Goal: Information Seeking & Learning: Learn about a topic

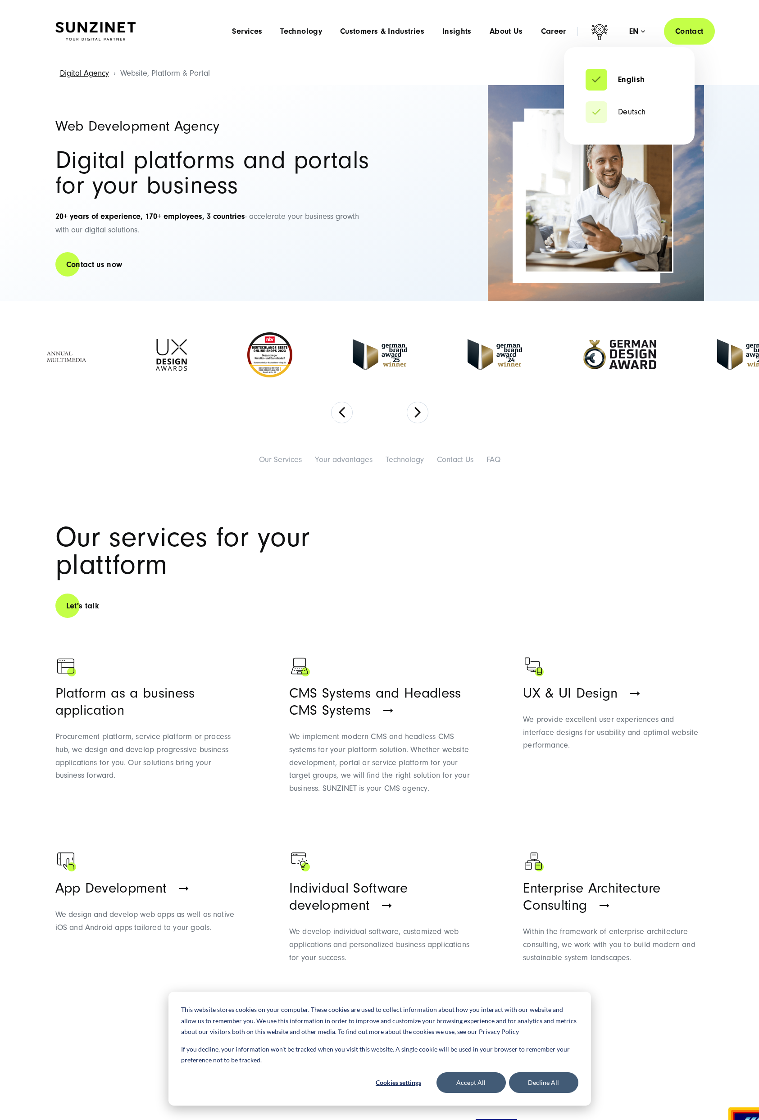
click at [642, 30] on div "en" at bounding box center [637, 31] width 16 height 9
click at [631, 116] on li "Deutsch" at bounding box center [628, 112] width 87 height 22
click at [625, 106] on li "Deutsch" at bounding box center [628, 112] width 87 height 22
click at [623, 114] on link "Deutsch" at bounding box center [615, 112] width 60 height 9
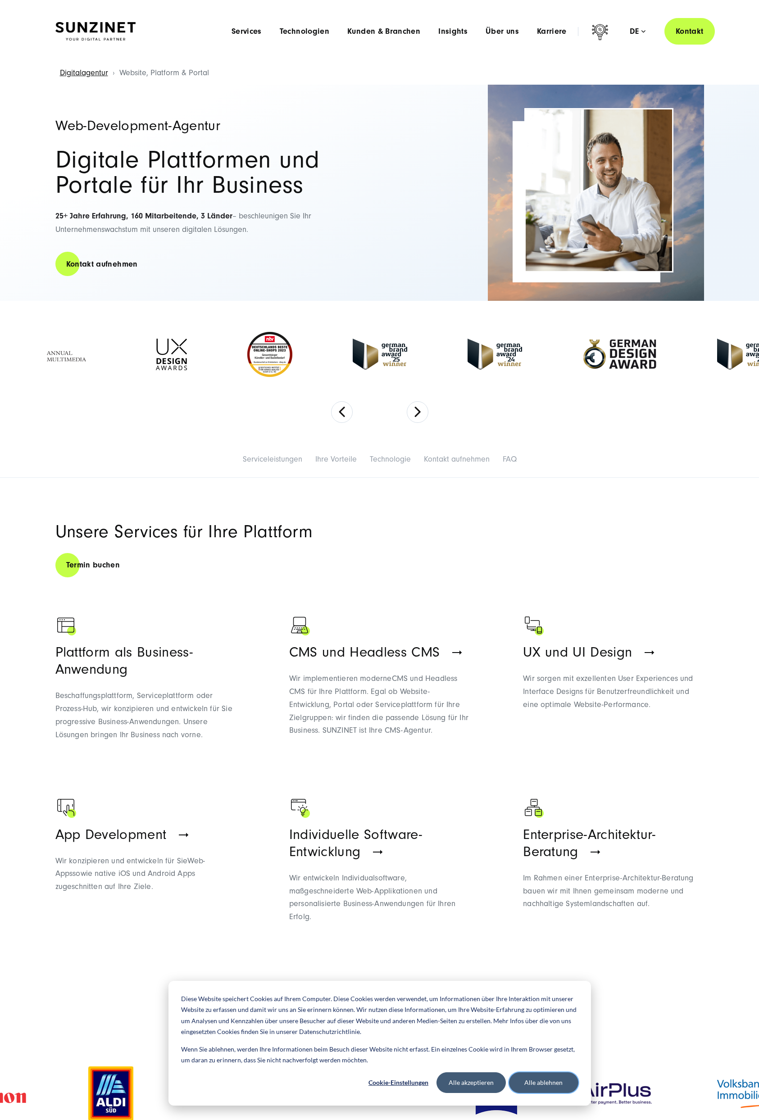
click at [533, 1084] on button "Alle ablehnen" at bounding box center [543, 1082] width 69 height 21
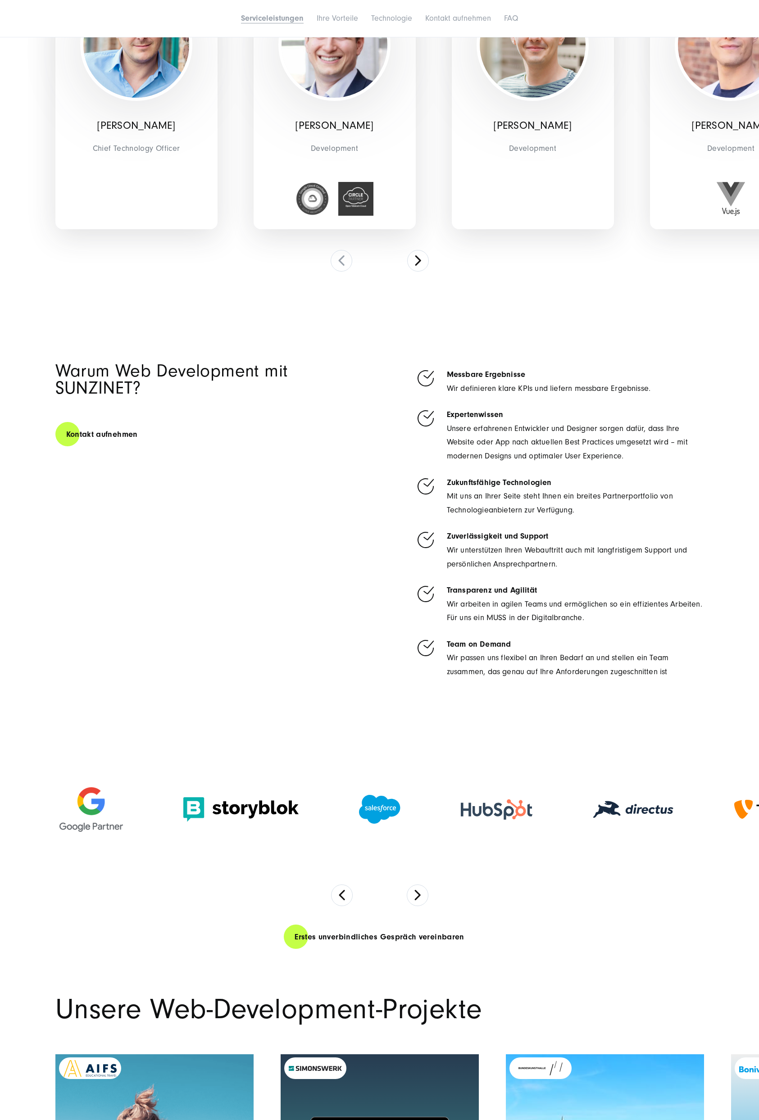
scroll to position [2371, 0]
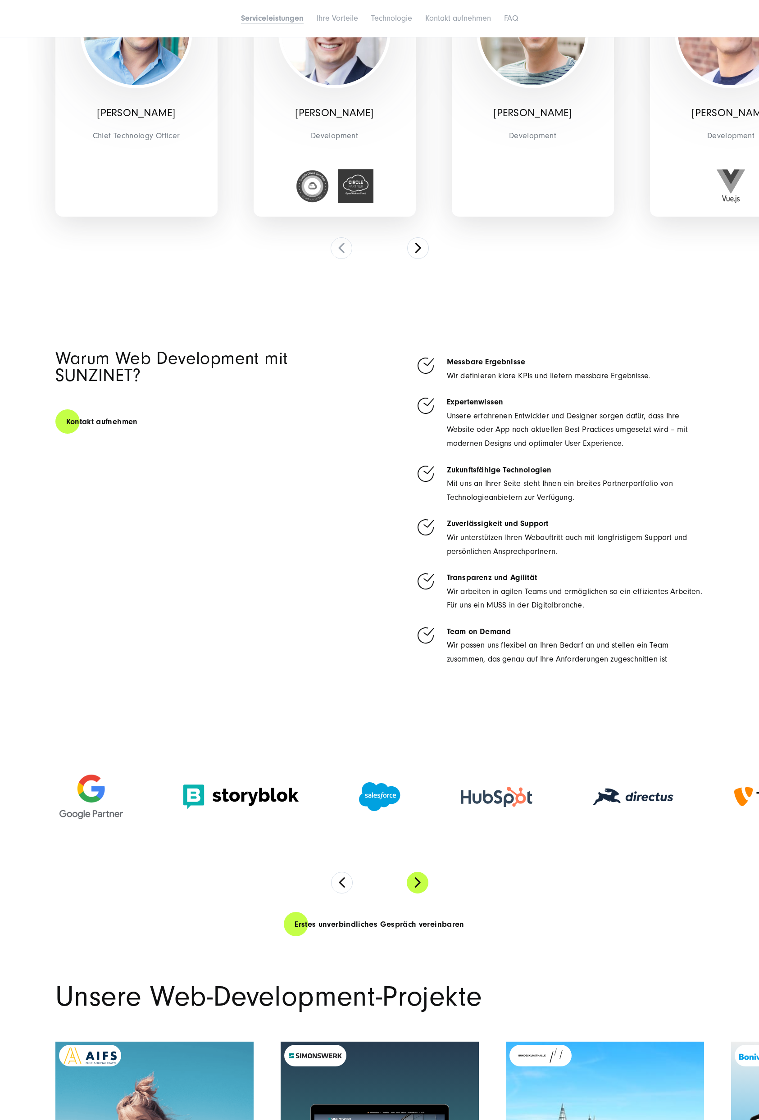
click at [417, 873] on button "Next" at bounding box center [417, 882] width 22 height 22
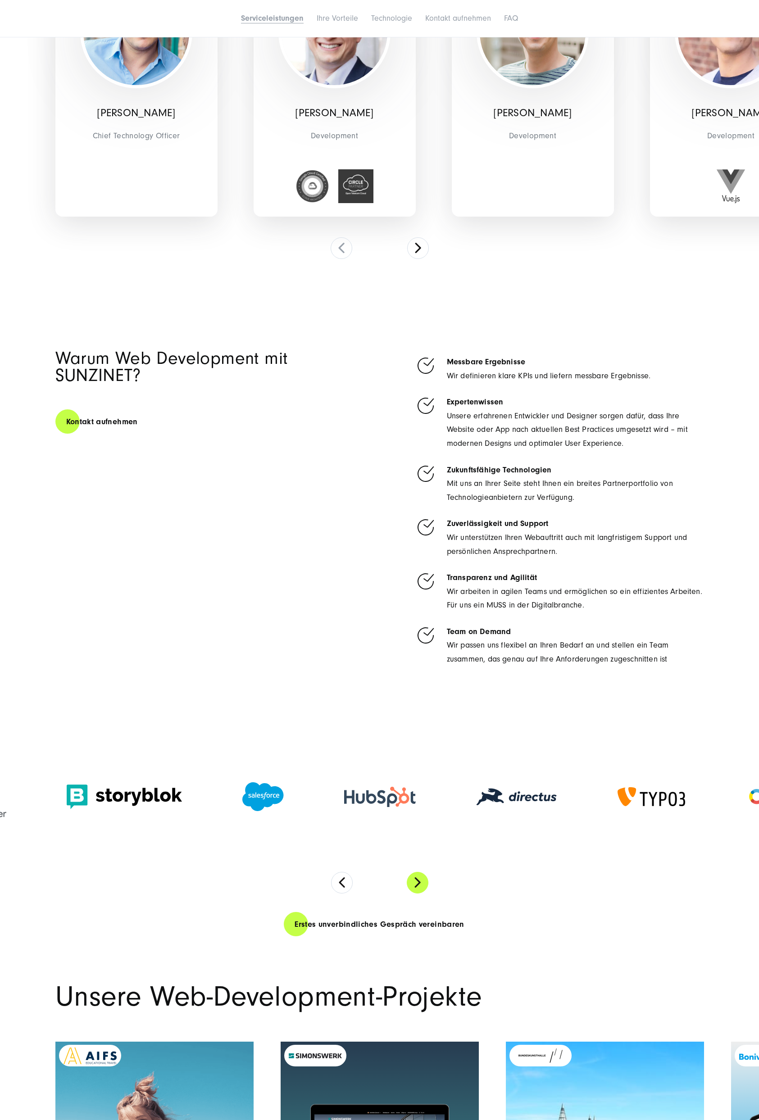
click at [416, 885] on button "Next" at bounding box center [417, 882] width 22 height 22
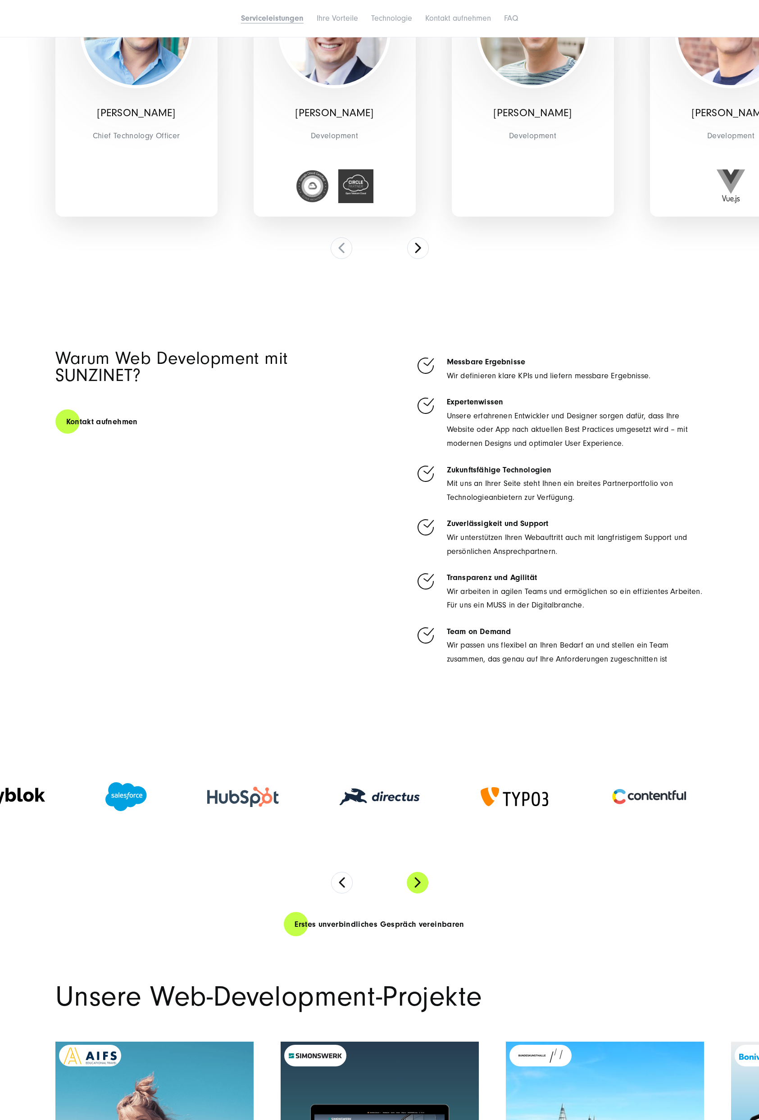
click at [416, 885] on button "Next" at bounding box center [417, 882] width 22 height 22
click at [419, 883] on button "Next" at bounding box center [417, 882] width 22 height 22
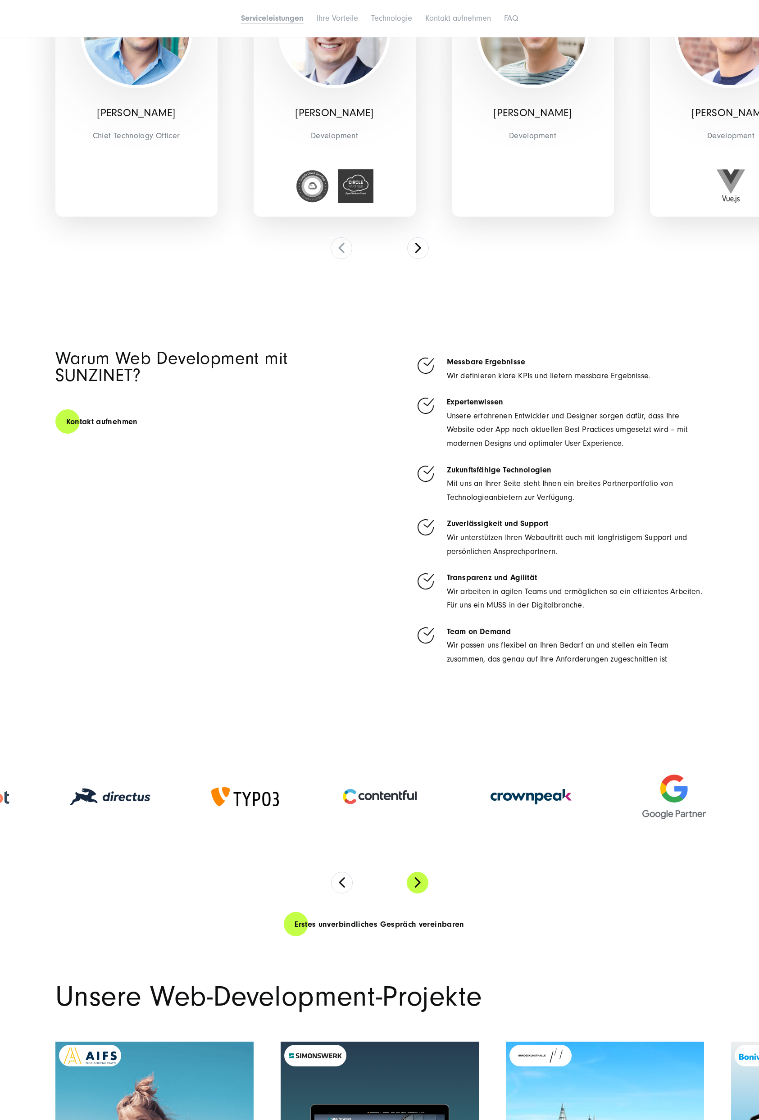
click at [419, 883] on button "Next" at bounding box center [417, 882] width 22 height 22
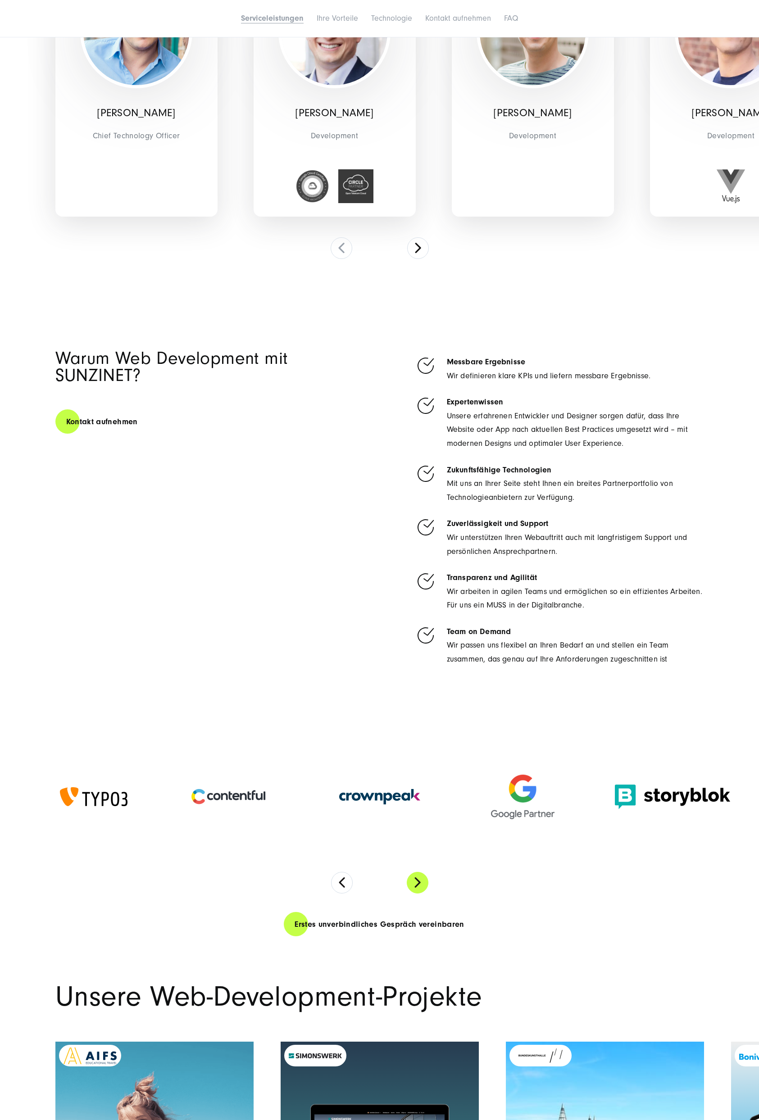
click at [419, 883] on button "Next" at bounding box center [417, 882] width 22 height 22
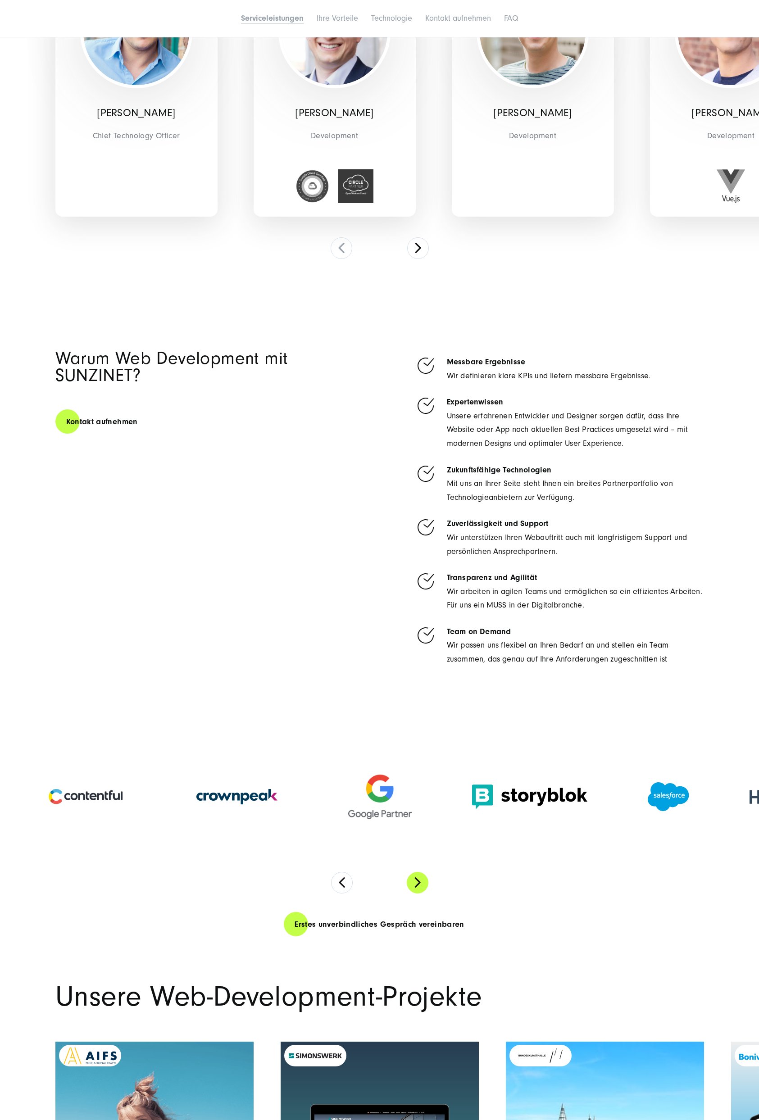
click at [419, 883] on button "Next" at bounding box center [417, 882] width 22 height 22
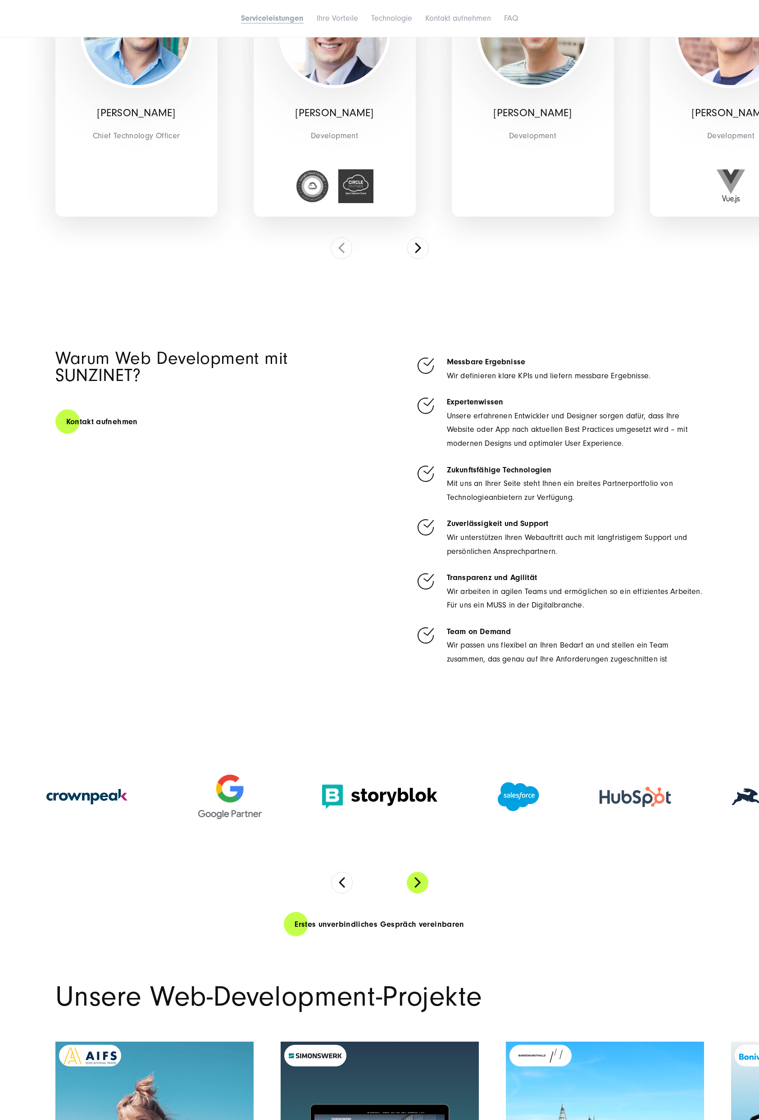
click at [419, 883] on button "Next" at bounding box center [417, 882] width 22 height 22
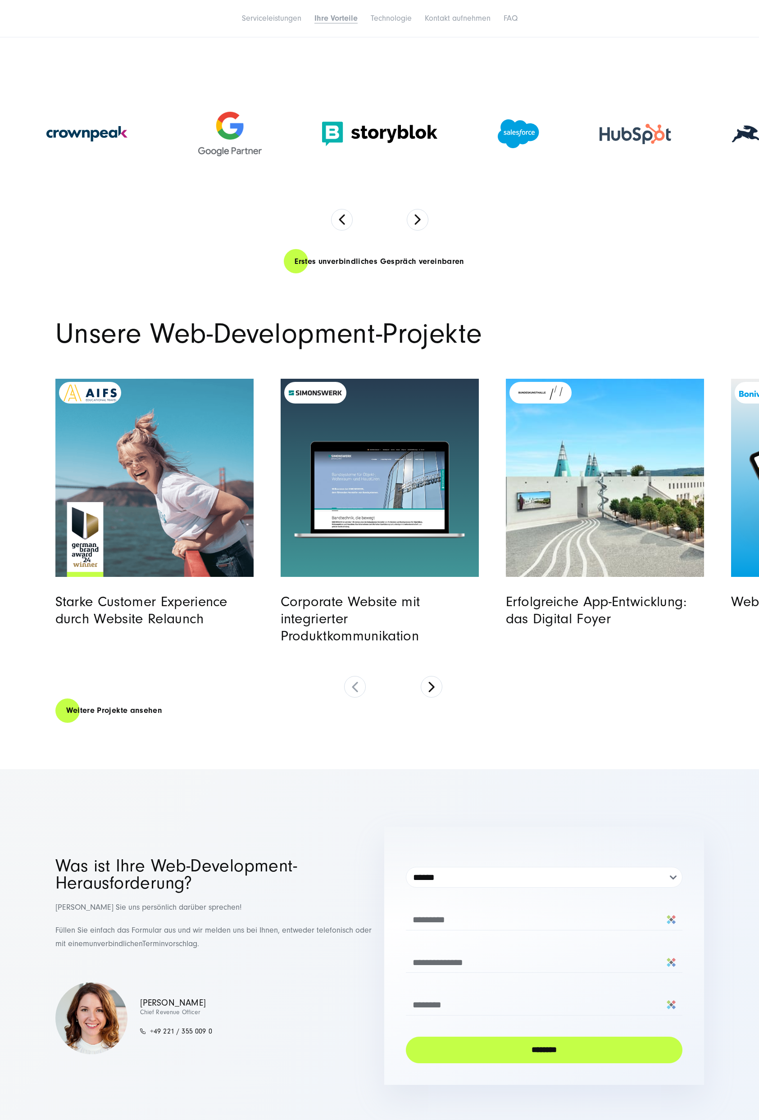
scroll to position [3039, 0]
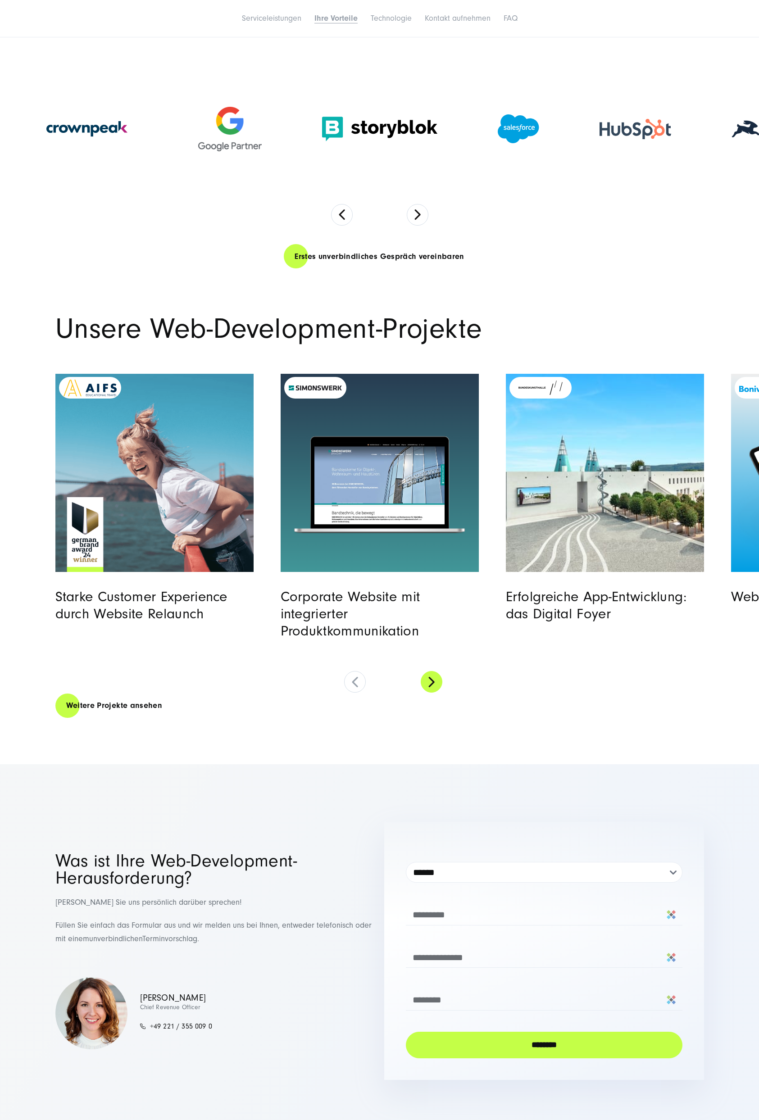
click at [434, 683] on button at bounding box center [431, 682] width 22 height 22
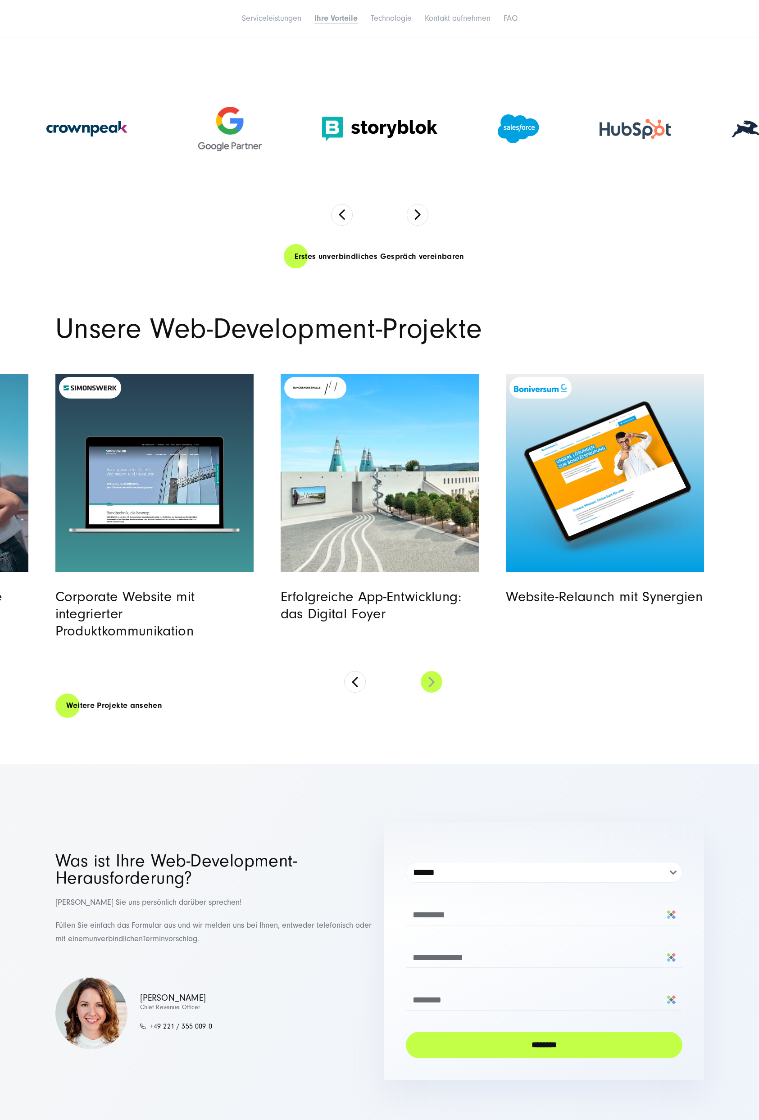
click at [434, 683] on button at bounding box center [431, 682] width 22 height 22
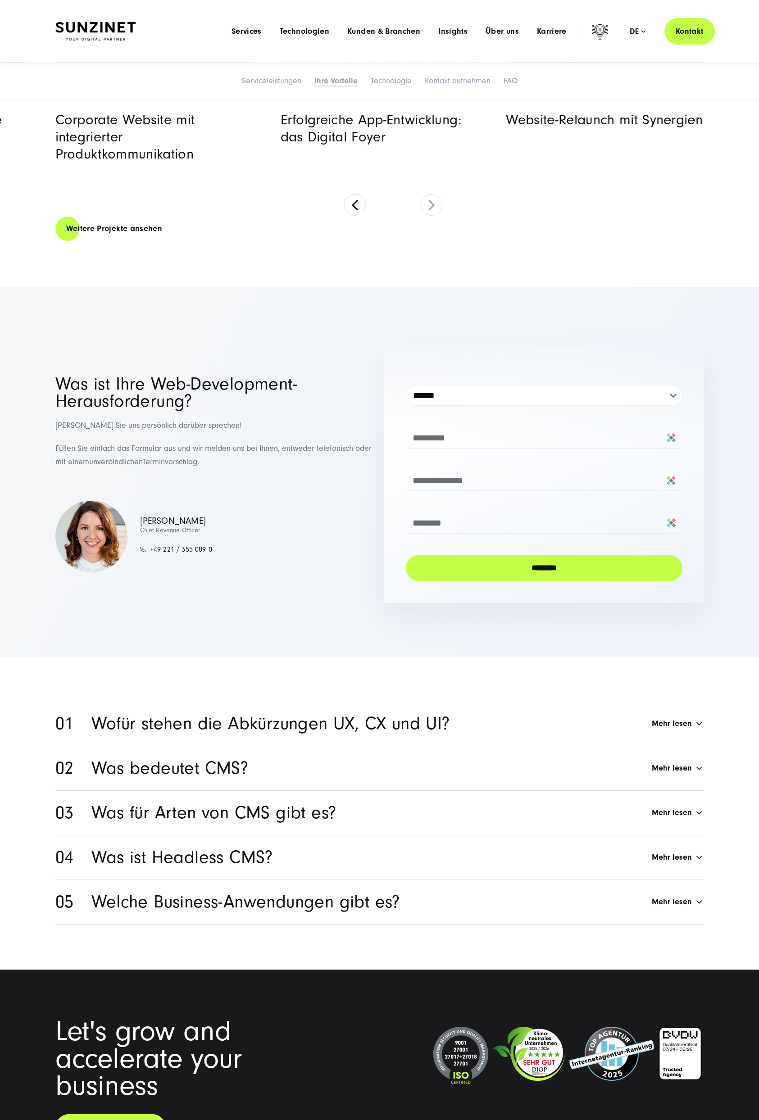
scroll to position [3508, 0]
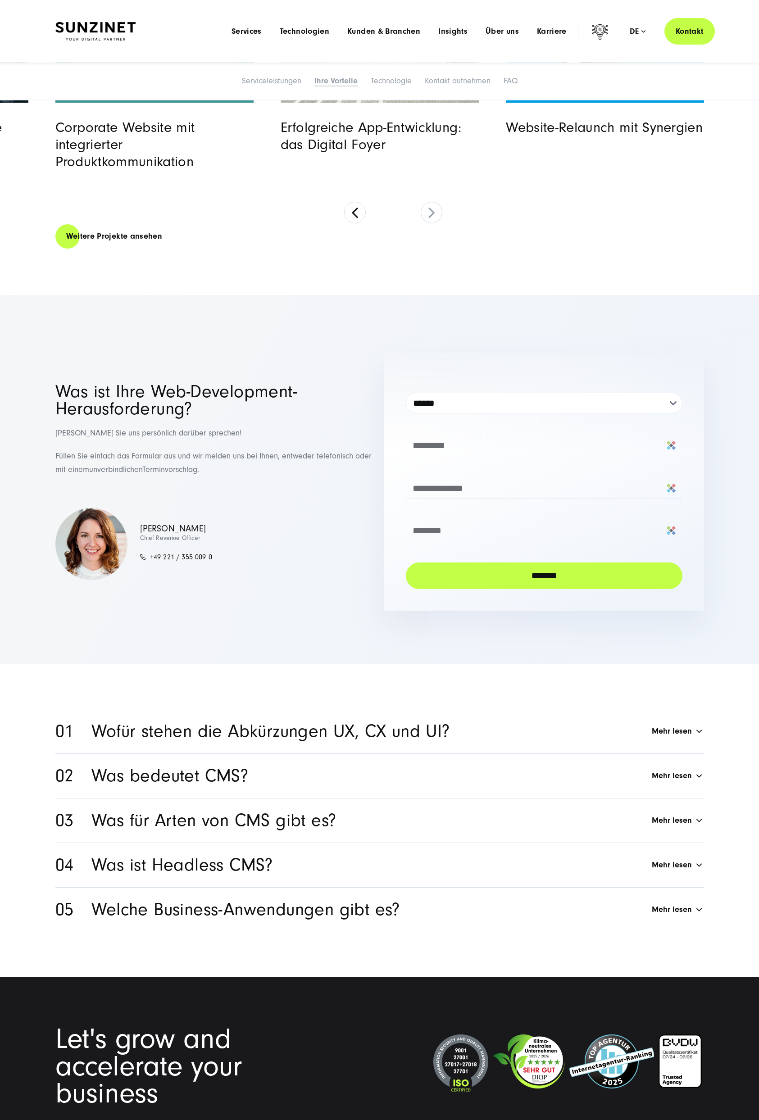
click at [695, 867] on div "Was ist Headless CMS? Mehr lesen" at bounding box center [397, 864] width 612 height 17
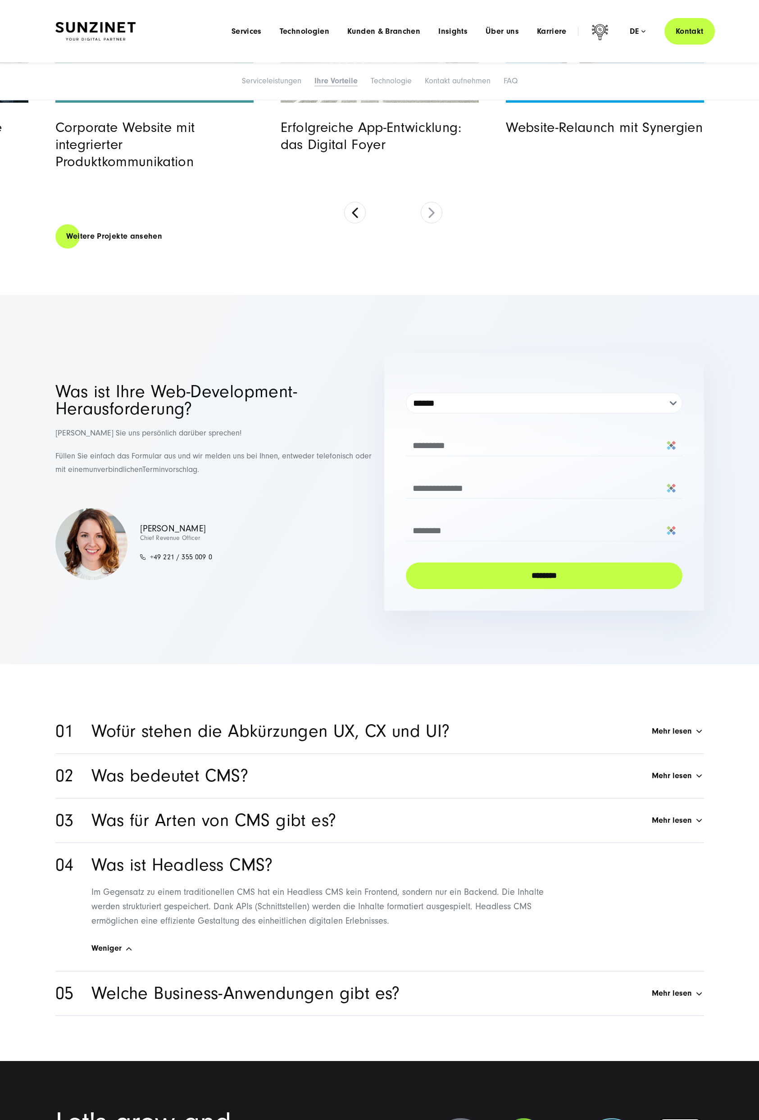
click at [699, 820] on div "Was für Arten von CMS gibt es? Mehr lesen" at bounding box center [397, 820] width 612 height 17
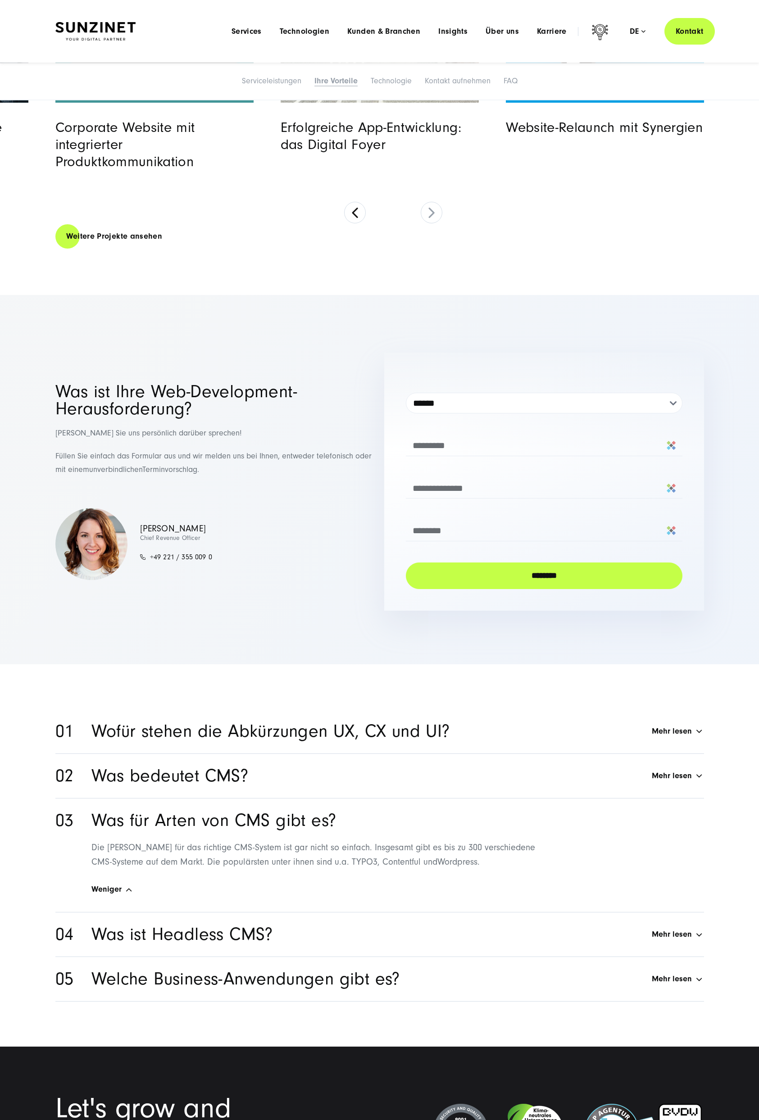
click at [698, 771] on div "Was bedeutet CMS? Mehr lesen" at bounding box center [397, 775] width 612 height 17
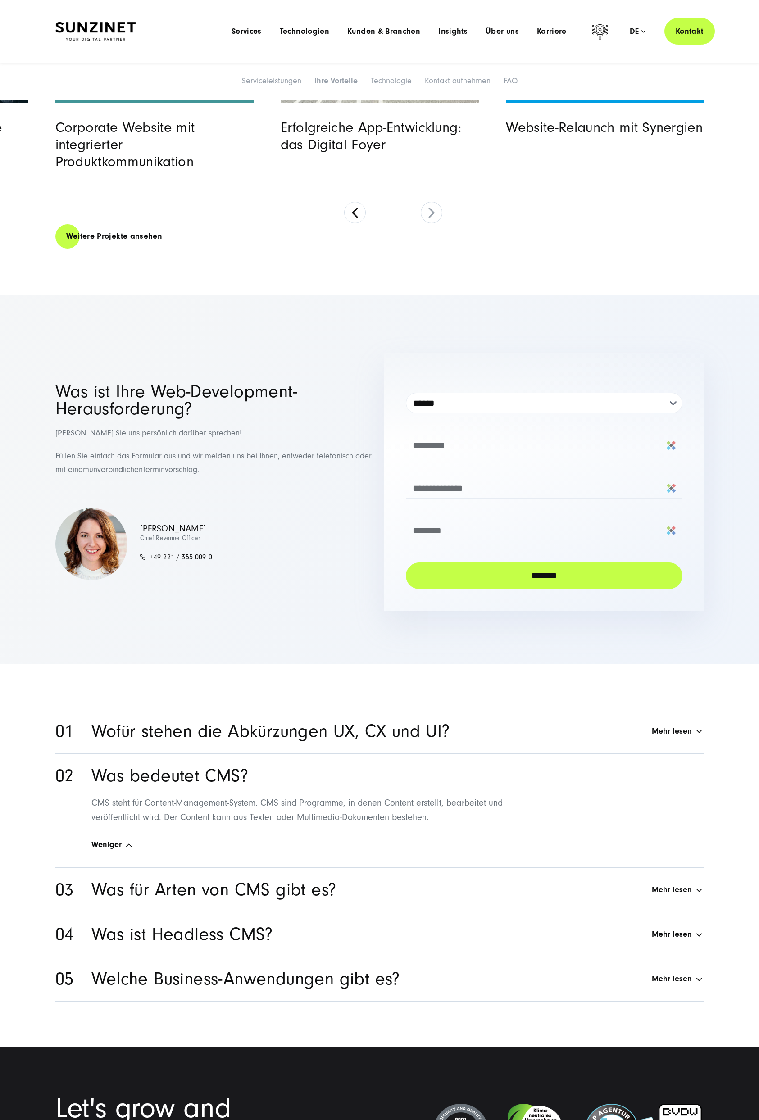
click at [683, 726] on div "Wofür stehen die Abkürzungen UX, CX und UI? Mehr lesen" at bounding box center [397, 730] width 612 height 17
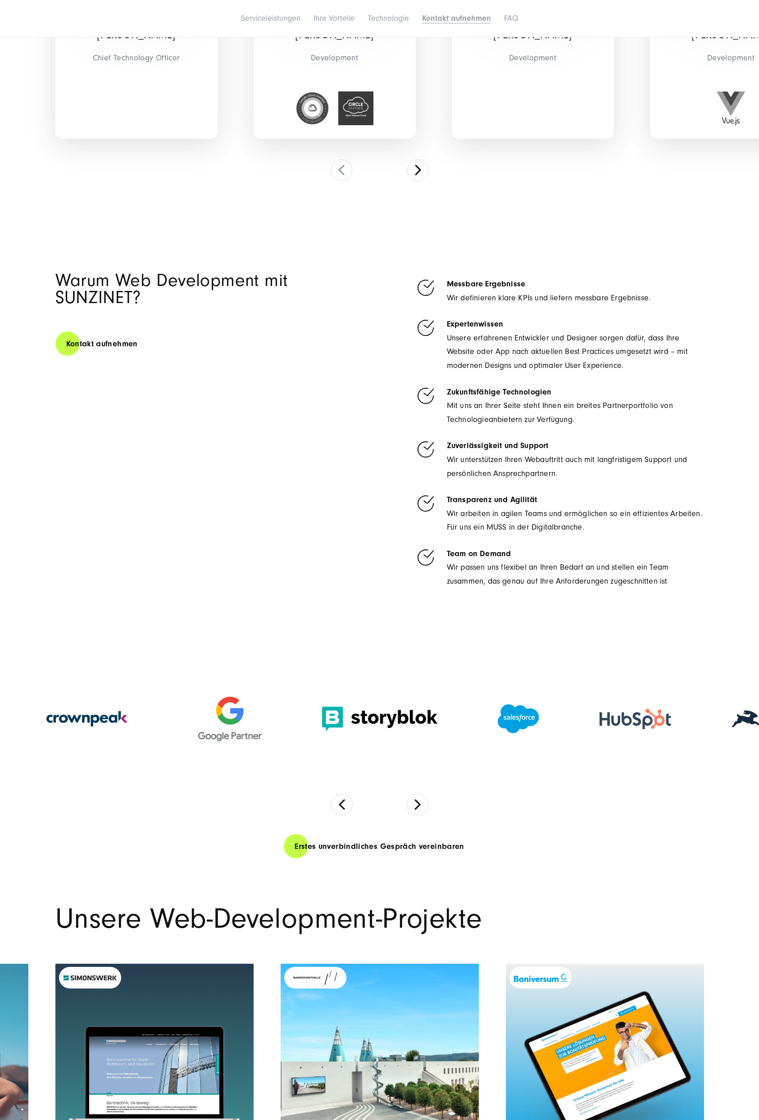
scroll to position [0, 0]
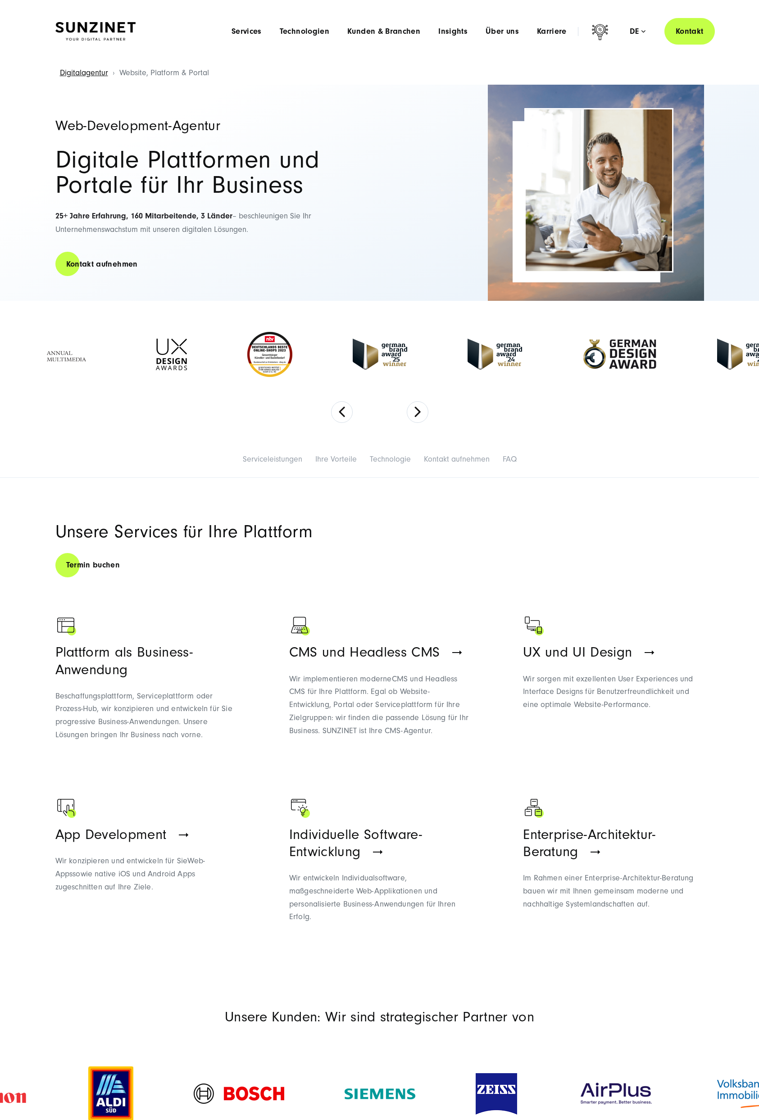
click at [315, 38] on div "Menu Services Menu Full Service Digitalagentur Wir lösen komplexe Herausforderu…" at bounding box center [468, 31] width 492 height 27
click at [311, 30] on span "Technologien" at bounding box center [305, 31] width 50 height 9
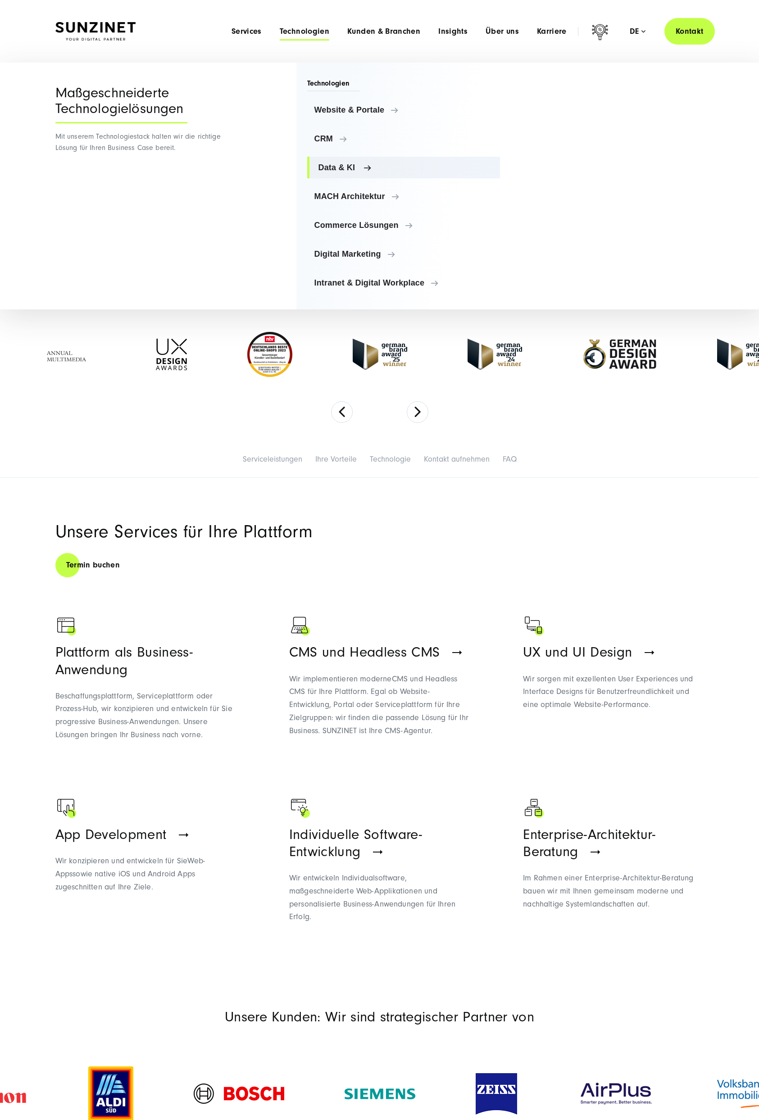
click at [335, 164] on span "Data & KI" at bounding box center [405, 167] width 175 height 9
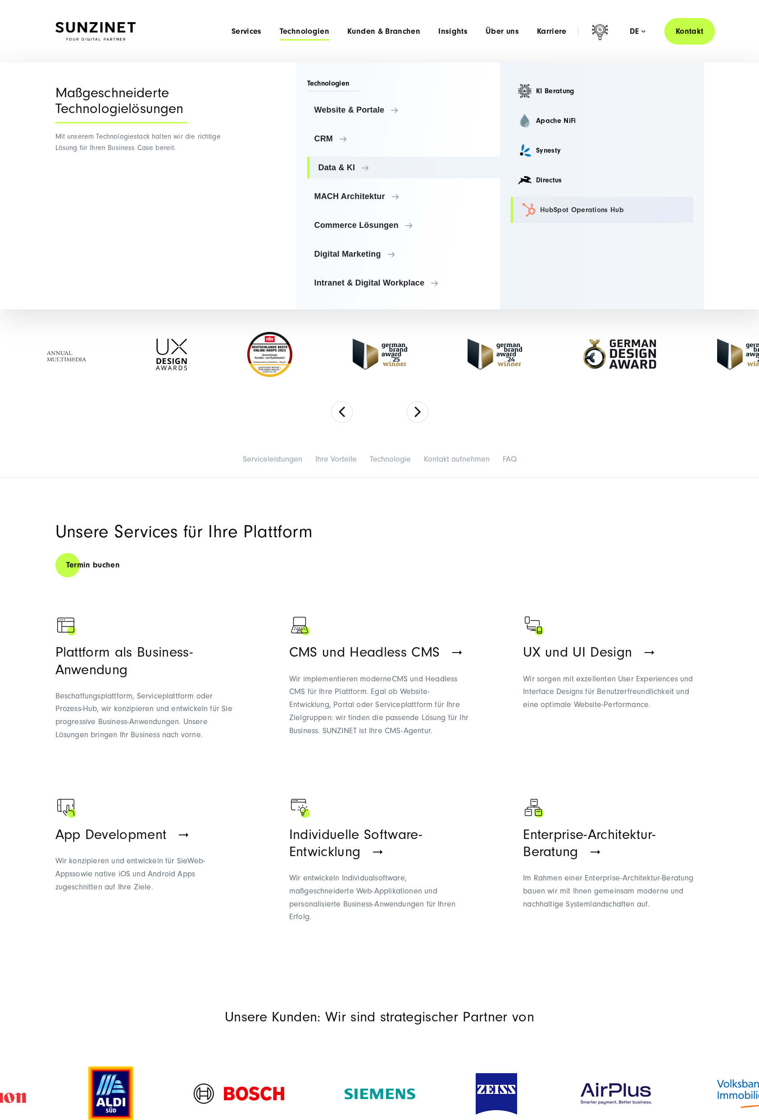
click at [528, 205] on link "HubSpot Operations Hub" at bounding box center [601, 210] width 182 height 26
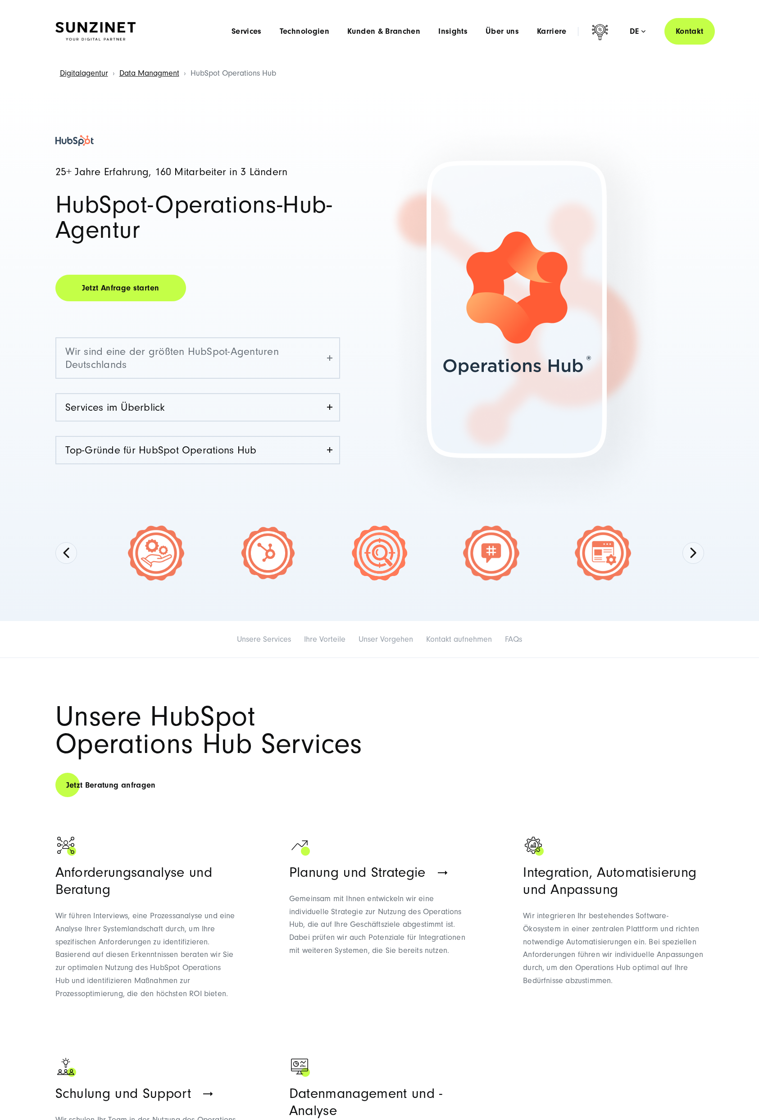
click at [304, 355] on link "Wir sind eine der größten HubSpot-Agenturen Deutschlands" at bounding box center [197, 358] width 283 height 40
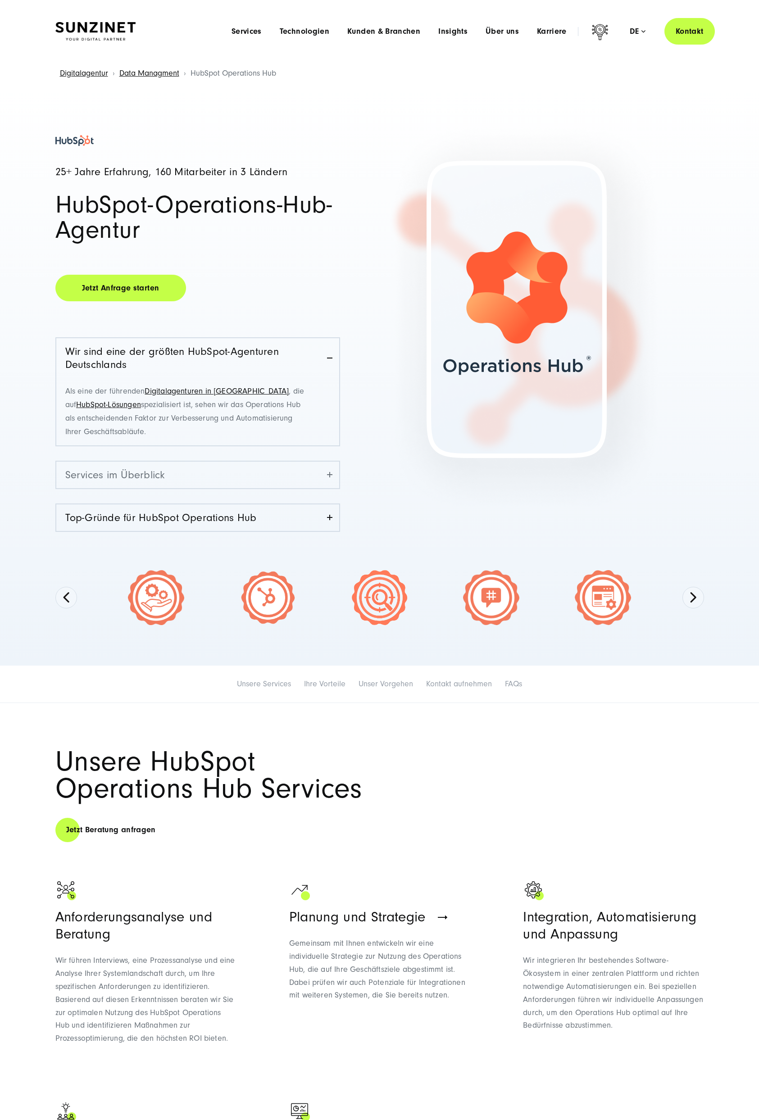
click at [224, 475] on link "Services im Überblick" at bounding box center [197, 474] width 283 height 27
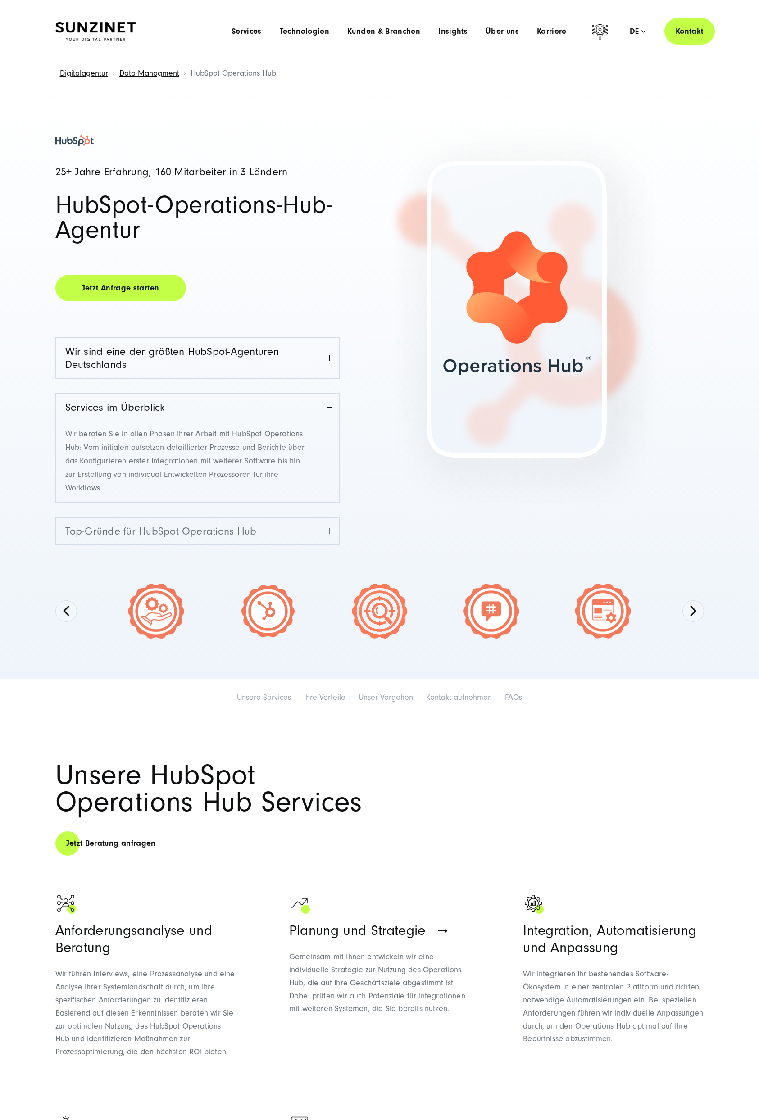
click at [194, 528] on link "Top-Gründe für HubSpot Operations Hub" at bounding box center [197, 531] width 283 height 27
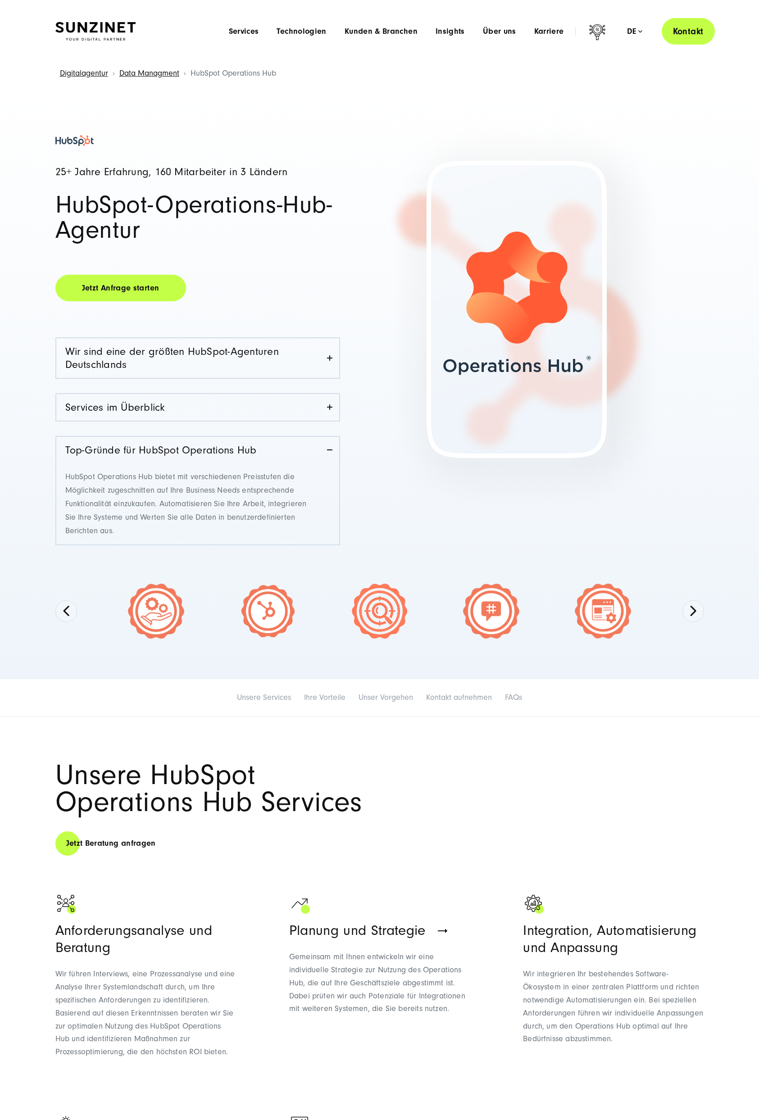
click at [690, 27] on link "Kontakt" at bounding box center [687, 31] width 53 height 27
